Goal: Communication & Community: Share content

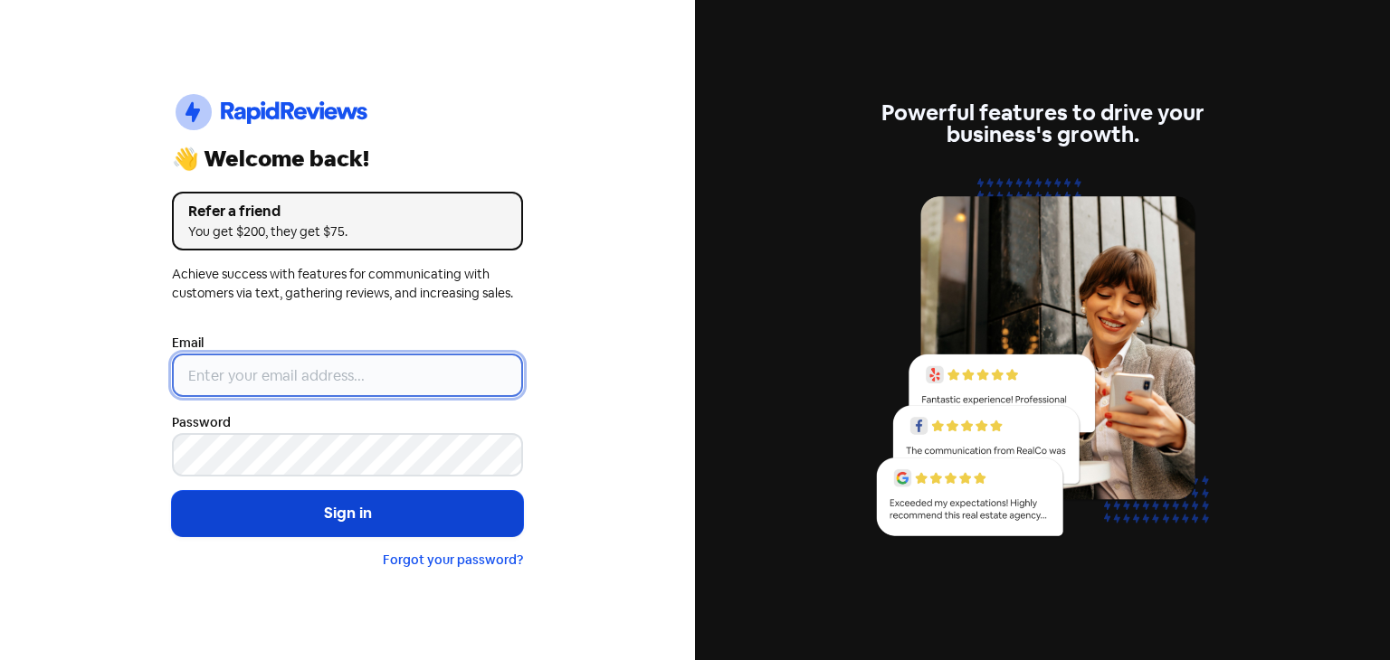
type input "[EMAIL_ADDRESS][DOMAIN_NAME]"
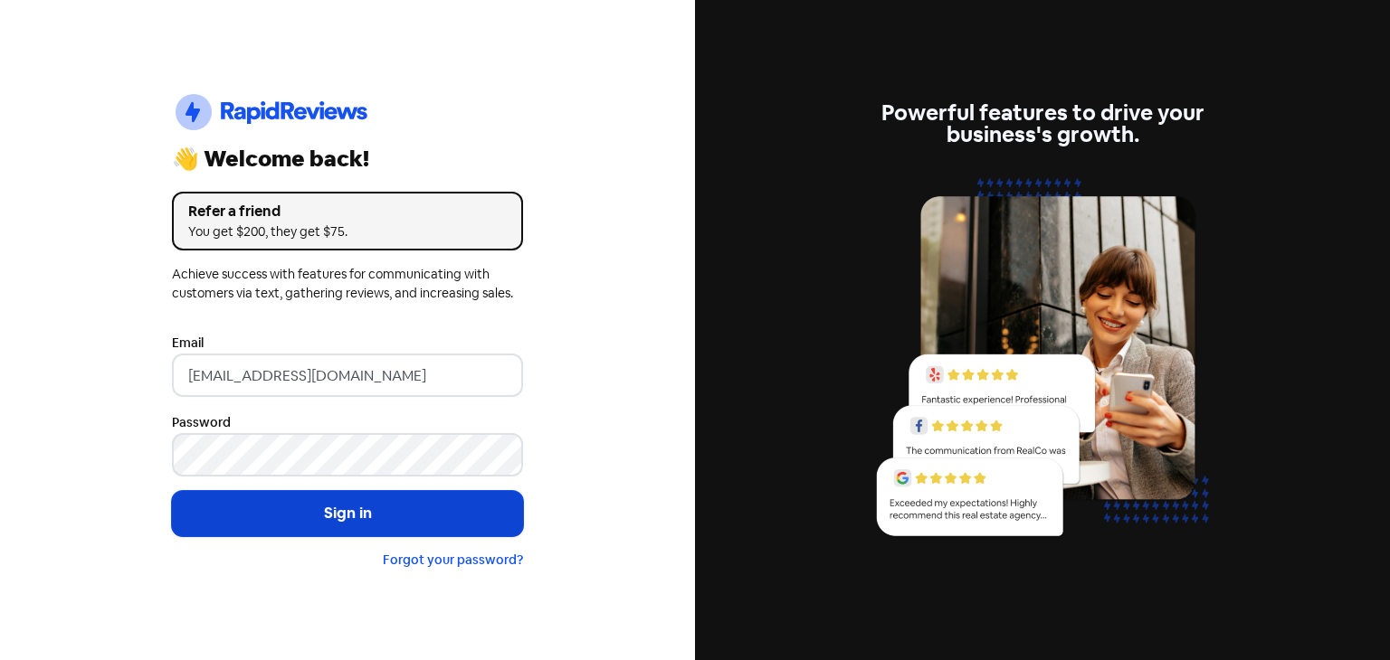
click at [326, 527] on button "Sign in" at bounding box center [347, 513] width 351 height 45
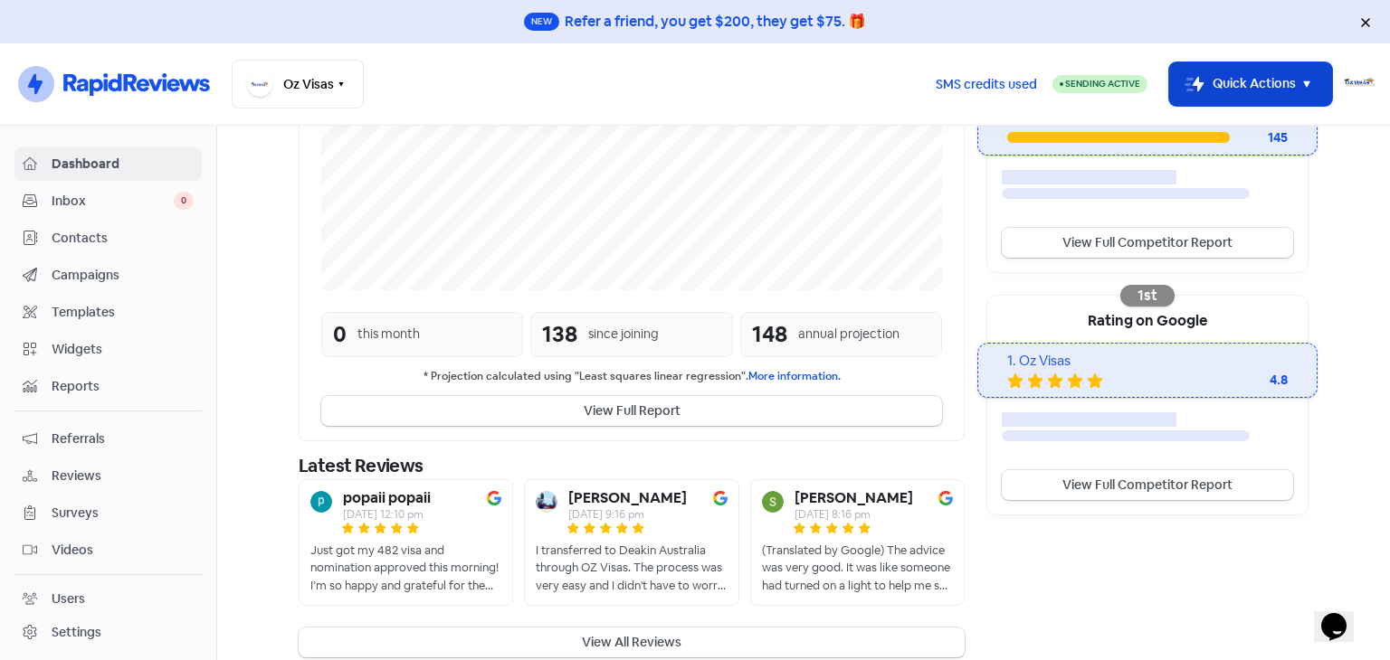
scroll to position [433, 0]
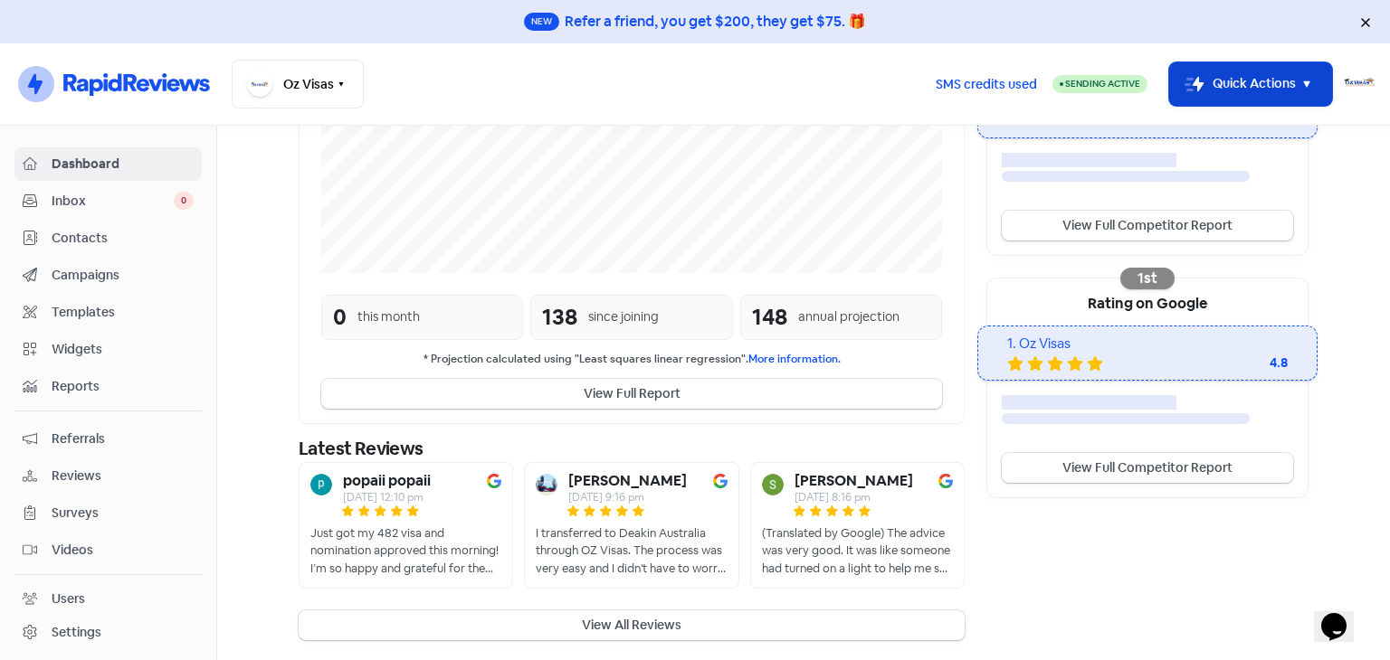
click at [1233, 90] on button "Icon For Thunder-move Quick Actions" at bounding box center [1250, 83] width 163 height 43
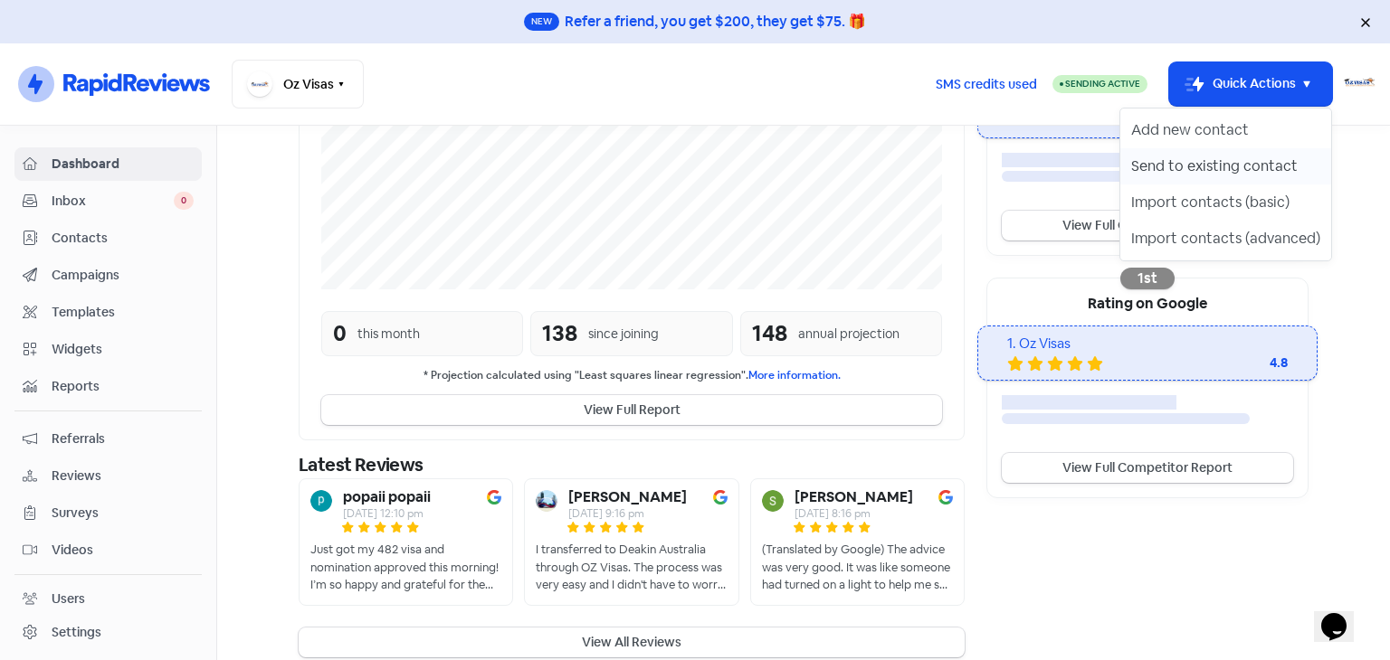
scroll to position [450, 0]
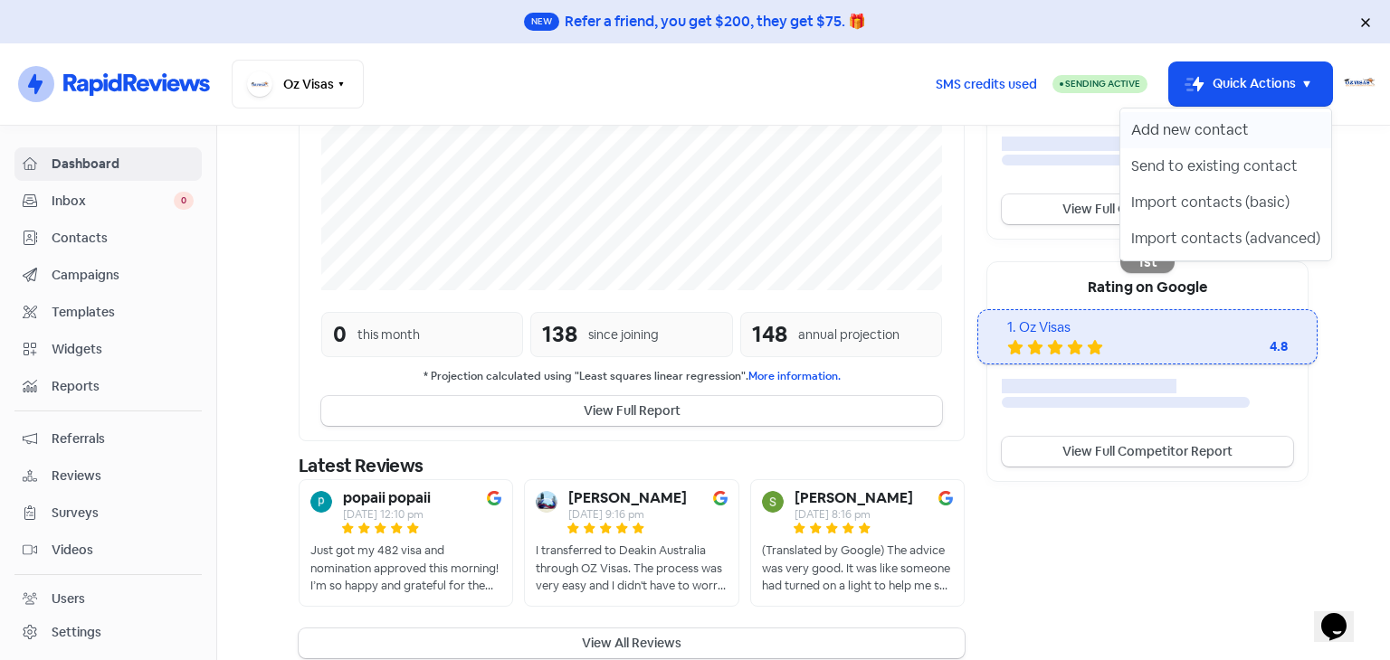
click at [1212, 142] on button "Add new contact" at bounding box center [1225, 130] width 211 height 36
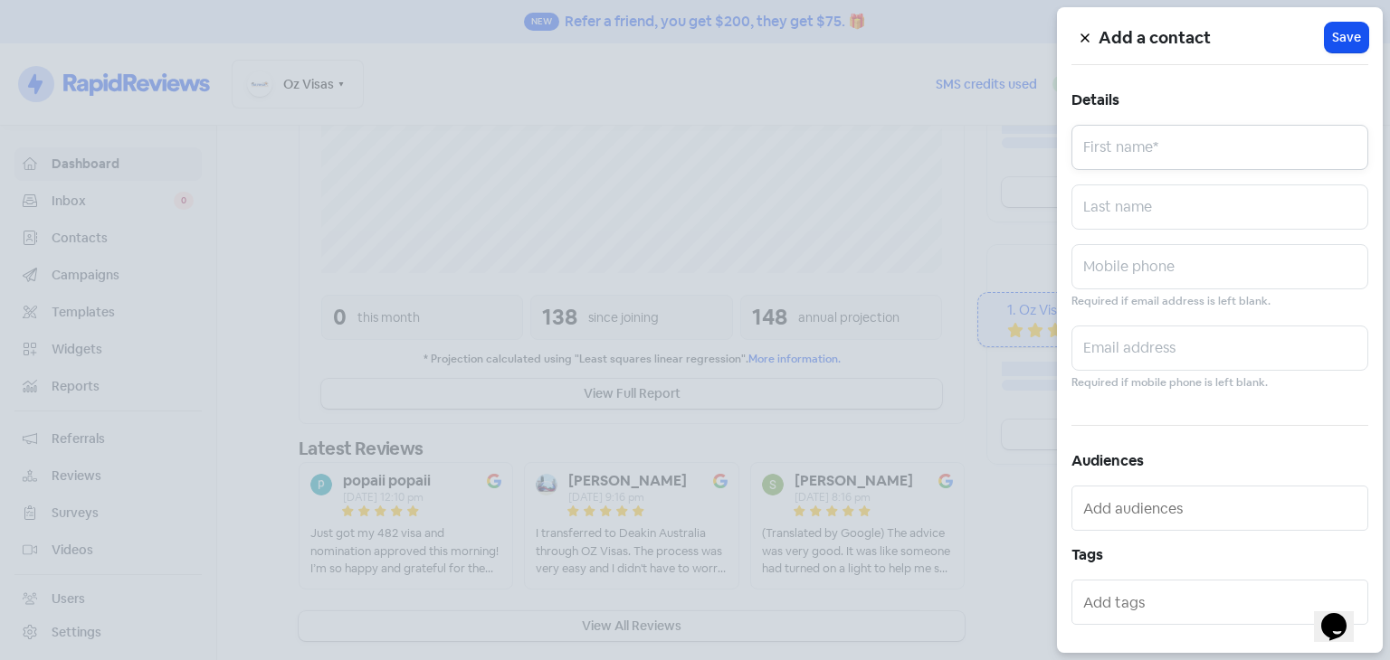
scroll to position [493, 0]
click at [1189, 146] on input "text" at bounding box center [1219, 147] width 297 height 45
type input "Keshani"
click at [1106, 348] on input "text" at bounding box center [1219, 348] width 297 height 45
type input "[EMAIL_ADDRESS][DOMAIN_NAME]"
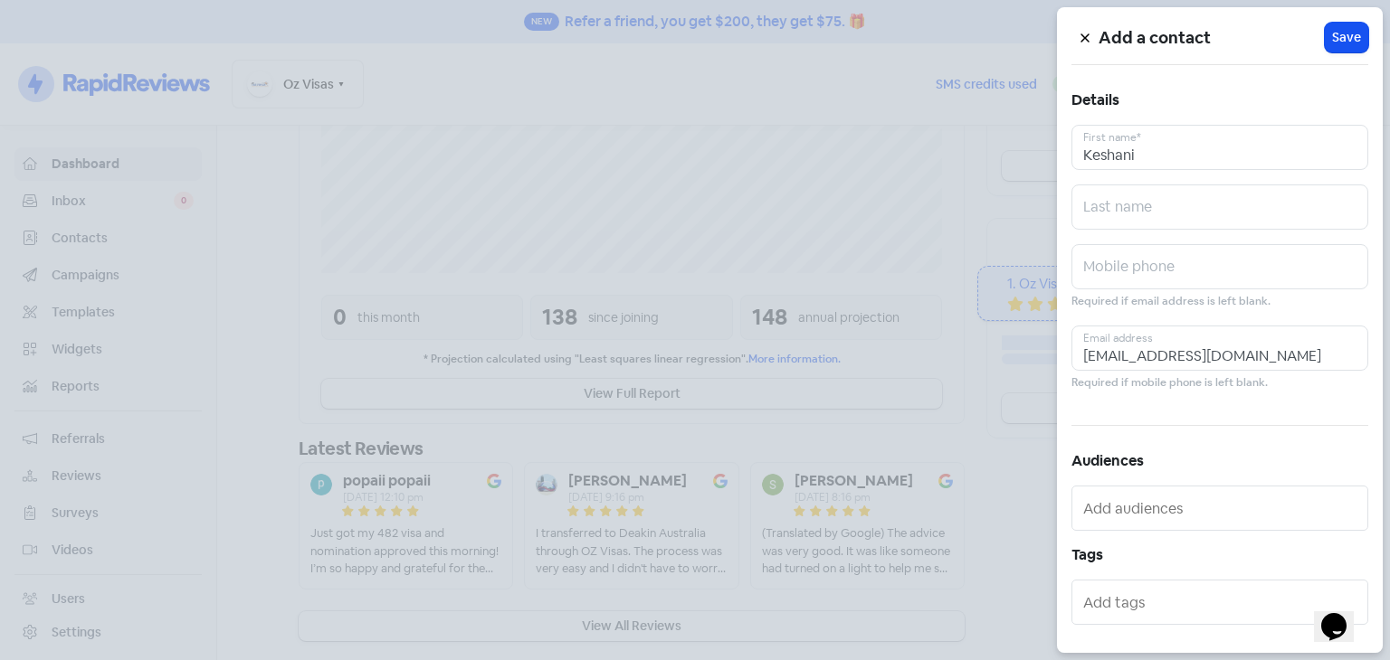
click at [1201, 446] on div "Add a contact Icon For Loading Save Details [PERSON_NAME] First name* Last name…" at bounding box center [1220, 330] width 326 height 646
click at [1332, 44] on span "Save" at bounding box center [1346, 37] width 29 height 19
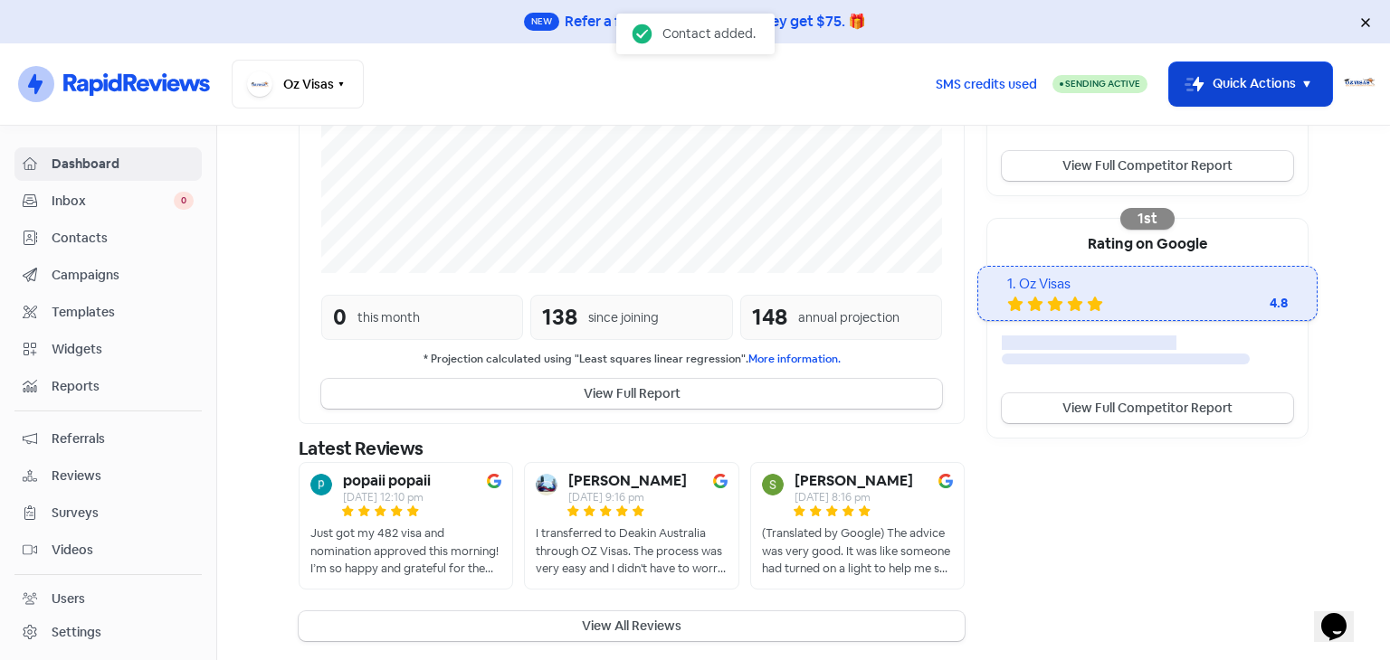
click at [1297, 77] on icon "button" at bounding box center [1307, 84] width 22 height 22
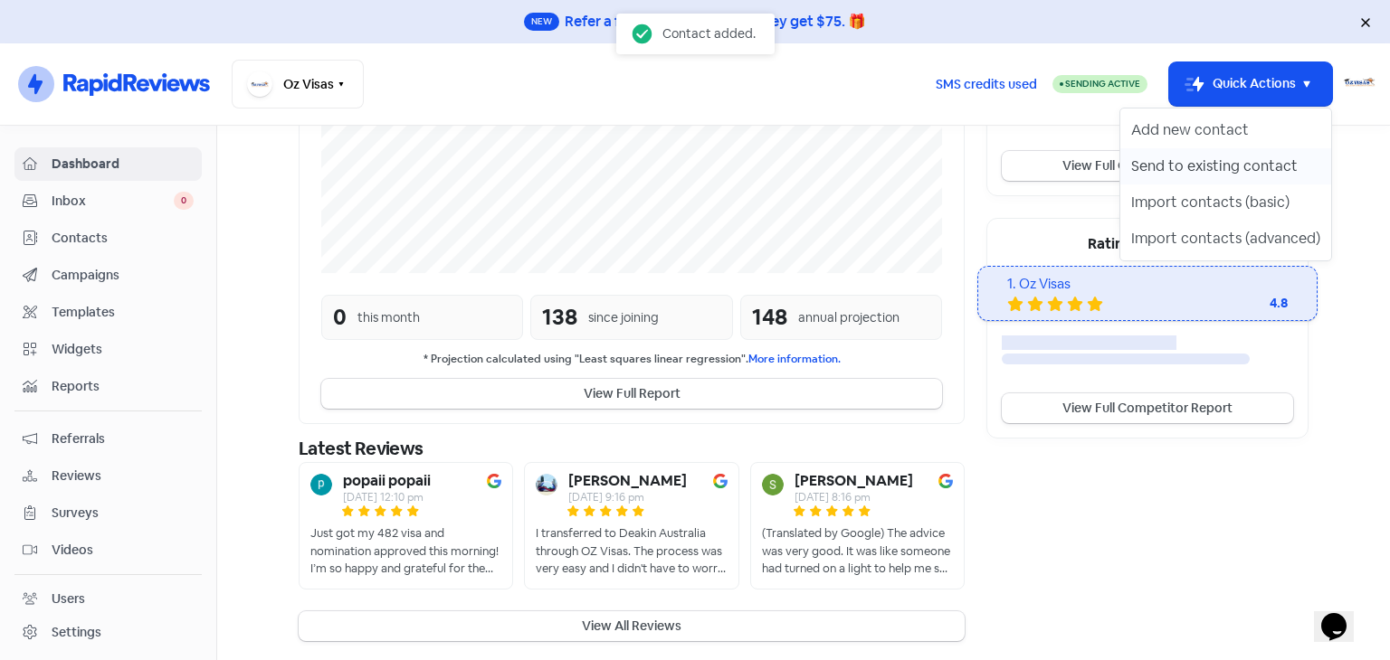
click at [1262, 166] on button "Send to existing contact" at bounding box center [1225, 166] width 211 height 36
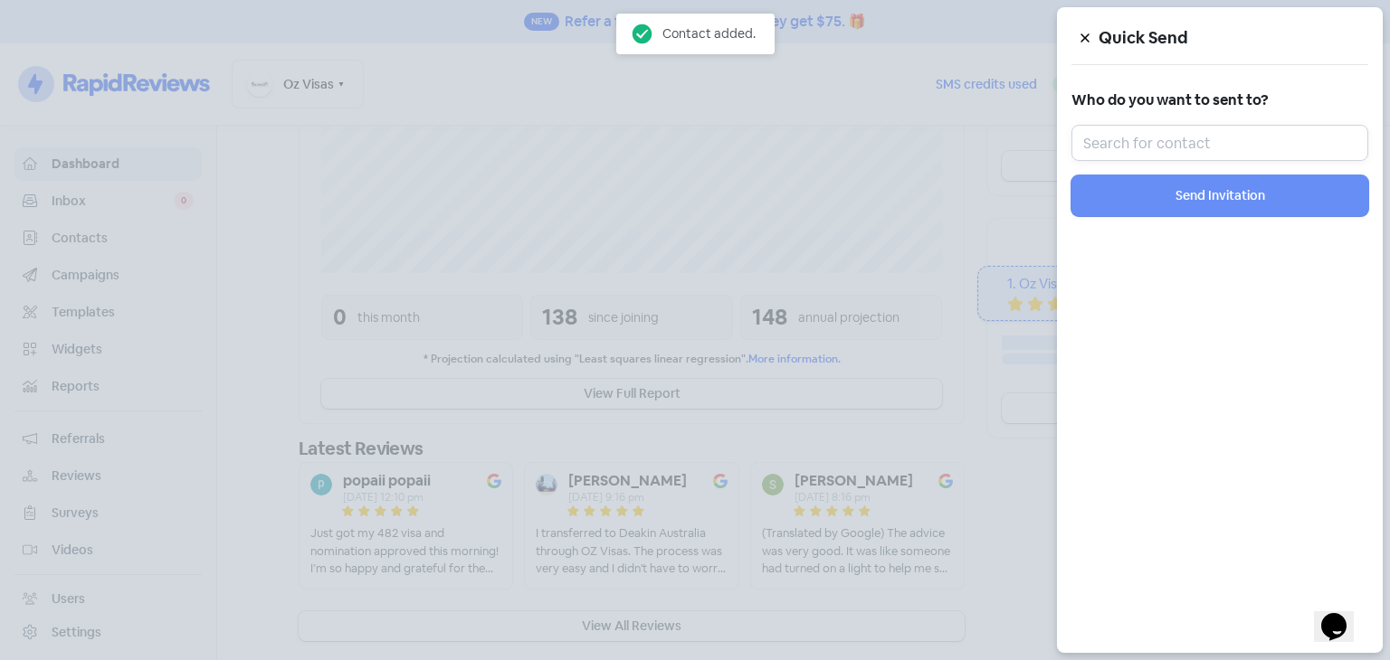
click at [1239, 147] on input "text" at bounding box center [1219, 143] width 297 height 36
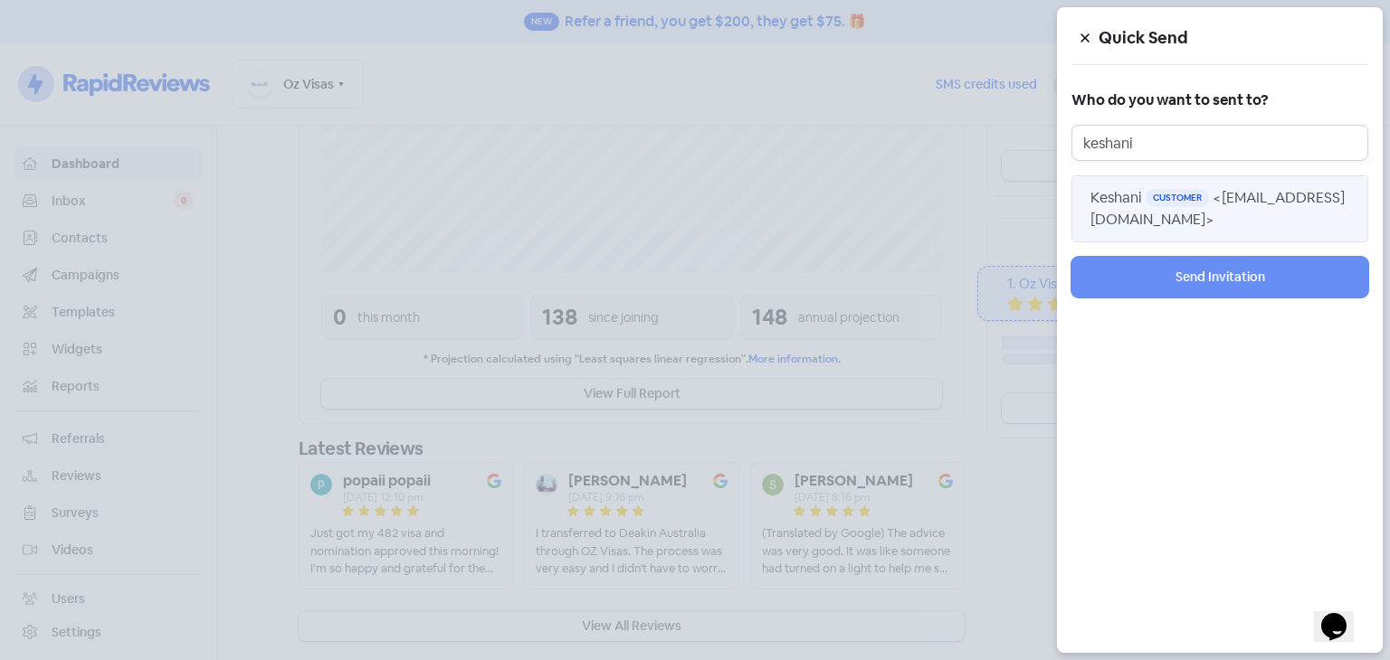
type input "keshani"
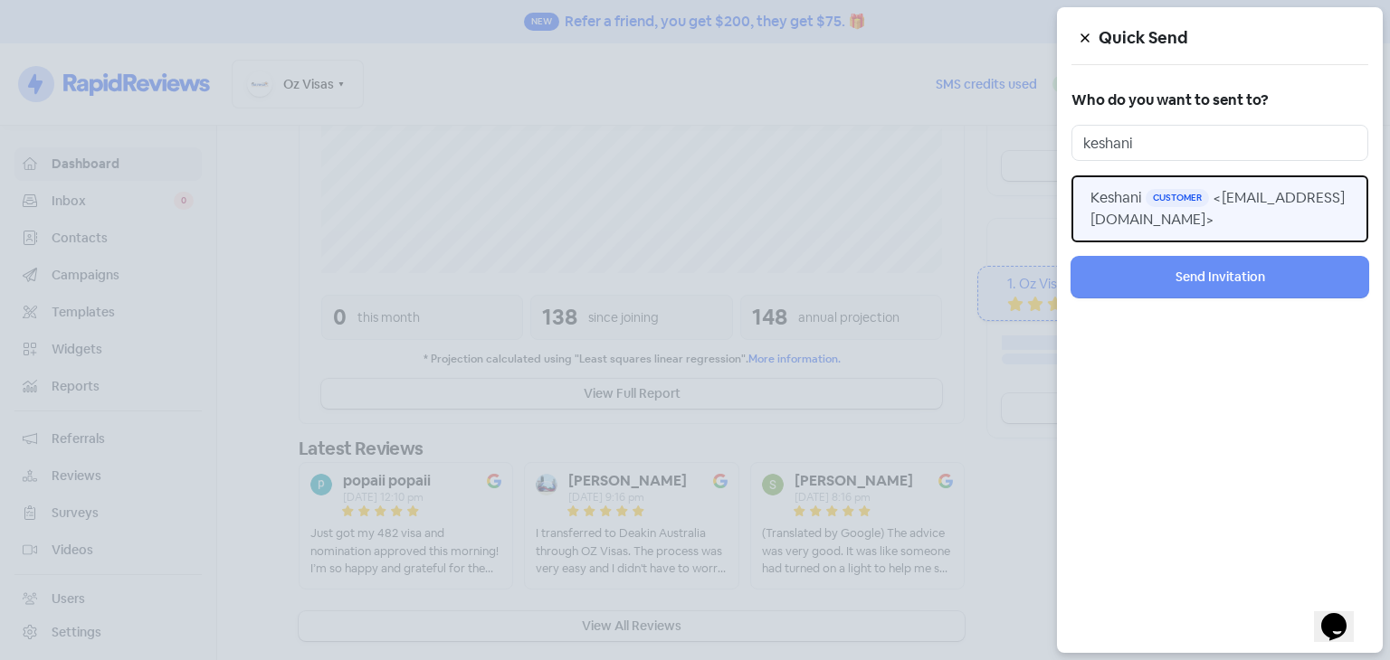
click at [1212, 223] on span "<[EMAIL_ADDRESS][DOMAIN_NAME]>" at bounding box center [1217, 208] width 254 height 41
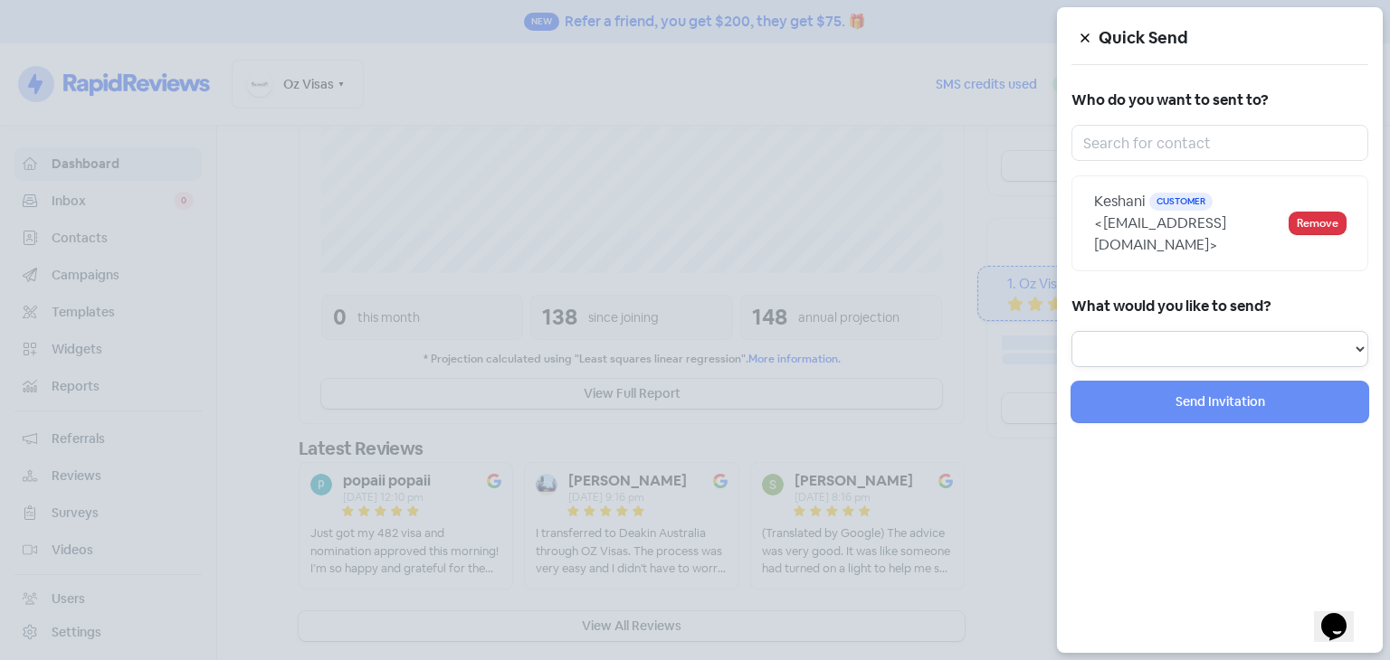
click at [1206, 331] on select "Review Invitation Referral Invitation Survey Invitation Video Invitation" at bounding box center [1219, 349] width 297 height 36
select select "review"
click at [1071, 331] on select "Review Invitation Referral Invitation Survey Invitation Video Invitation" at bounding box center [1219, 349] width 297 height 36
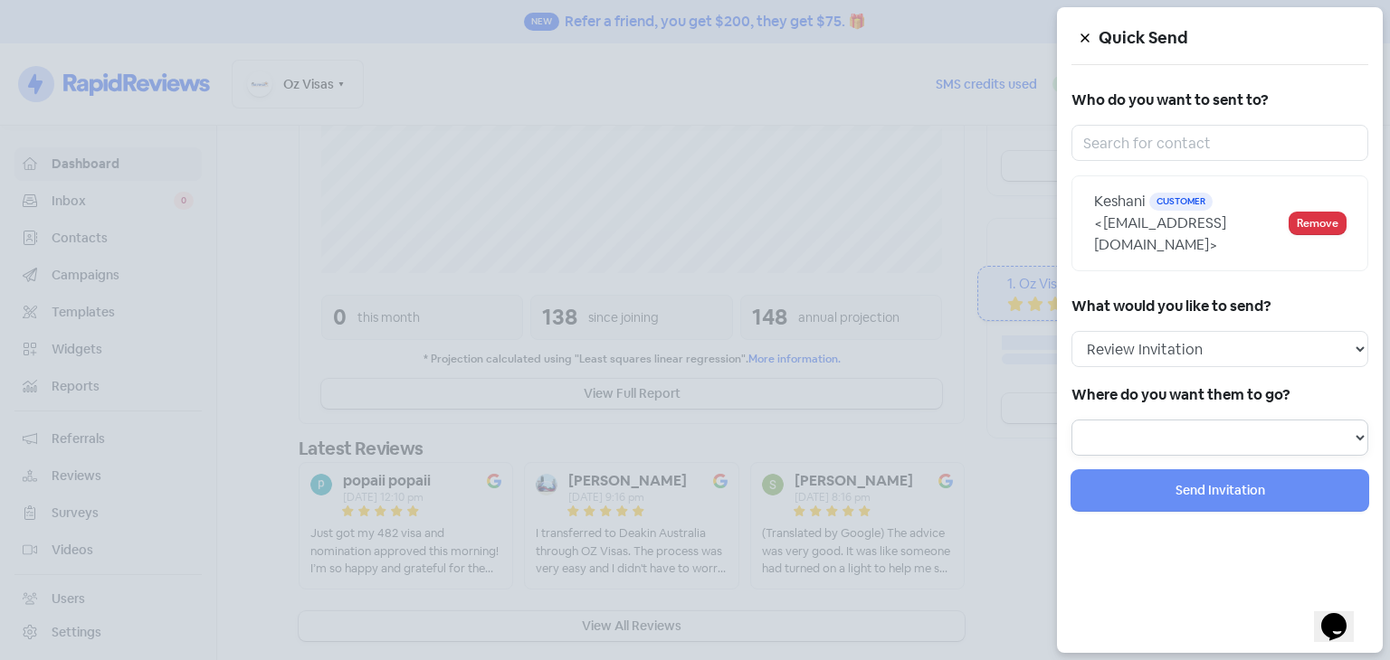
click at [1212, 420] on select at bounding box center [1219, 438] width 297 height 36
select select "441"
click at [1071, 420] on select "Review form: Dont-Use Review form: How did we do?" at bounding box center [1219, 438] width 297 height 36
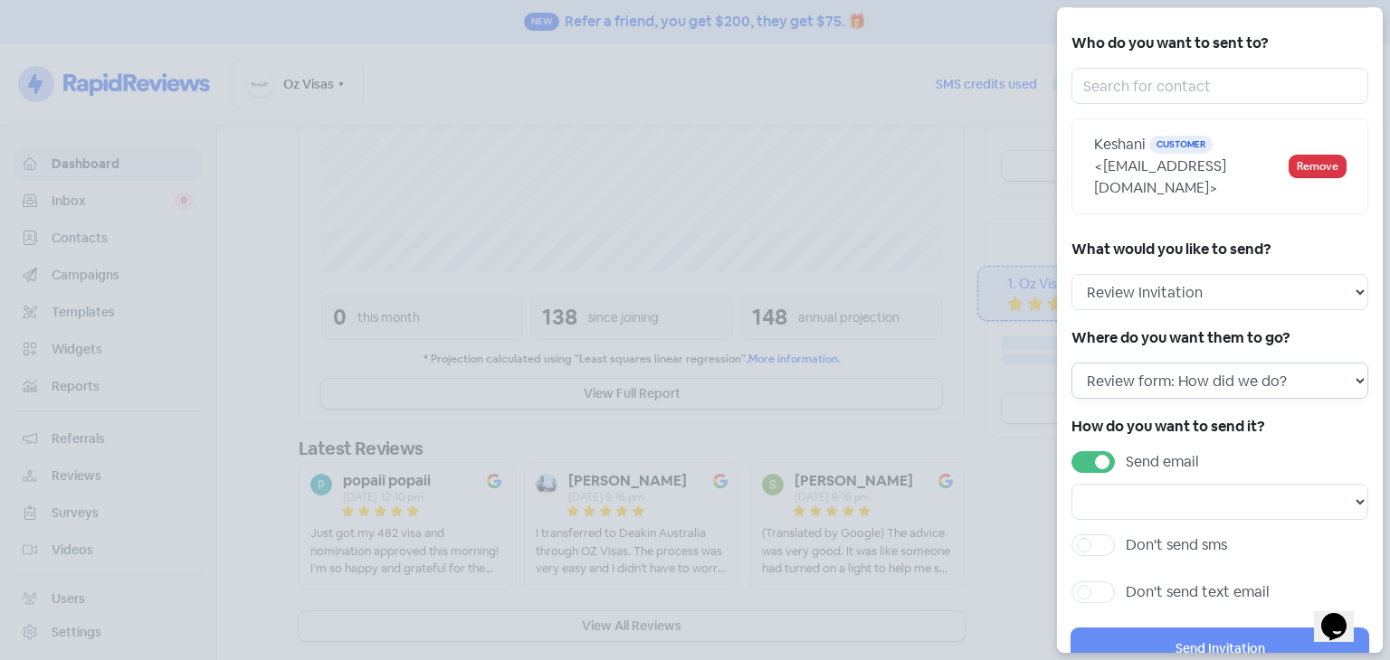
scroll to position [87, 0]
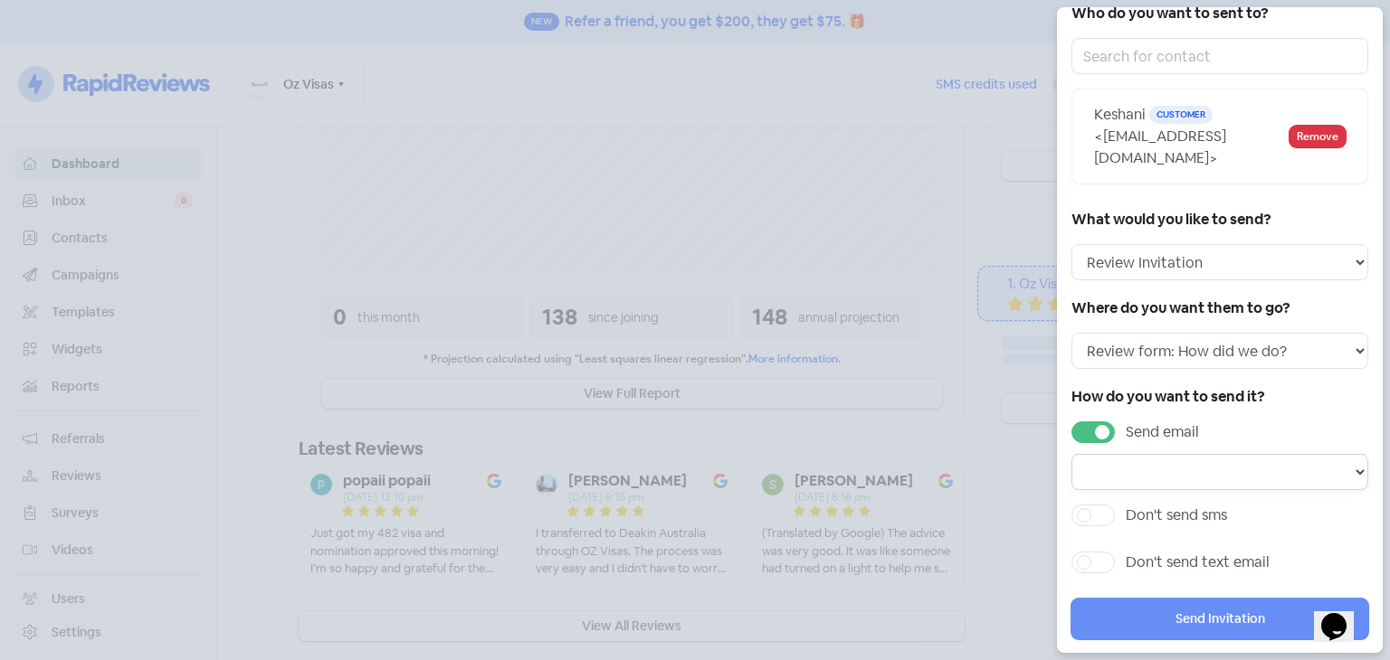
click at [1196, 461] on select "Email template: First review email Email template: Second review email Email te…" at bounding box center [1219, 472] width 297 height 36
select select "1441"
click at [1071, 454] on select "Email template: First review email Email template: Second review email Email te…" at bounding box center [1219, 472] width 297 height 36
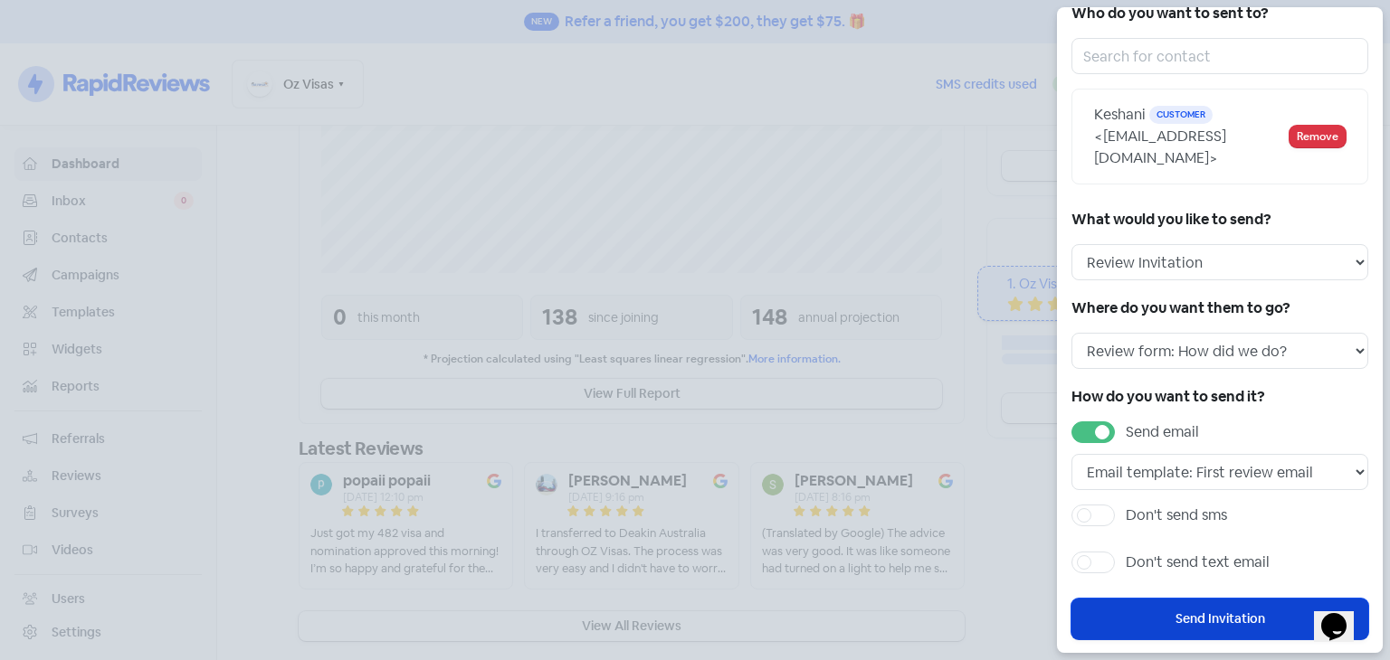
click at [1202, 599] on button "Send Invitation" at bounding box center [1219, 619] width 297 height 41
